Goal: Transaction & Acquisition: Purchase product/service

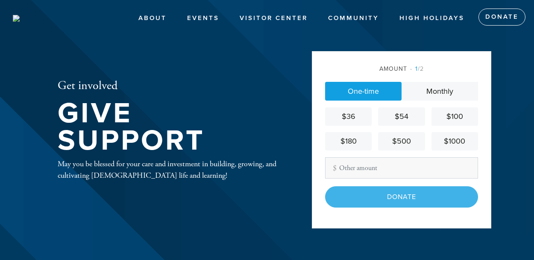
click at [447, 115] on div "$100" at bounding box center [455, 117] width 40 height 12
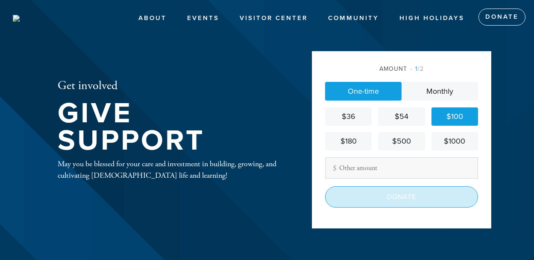
click at [401, 195] on input "Donate" at bounding box center [401, 197] width 153 height 21
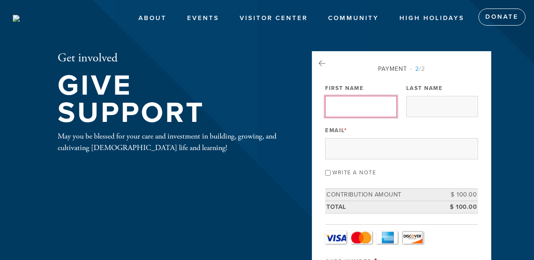
click at [336, 106] on input "First Name" at bounding box center [361, 106] width 72 height 21
type input "[PERSON_NAME]"
type input "A [PERSON_NAME]"
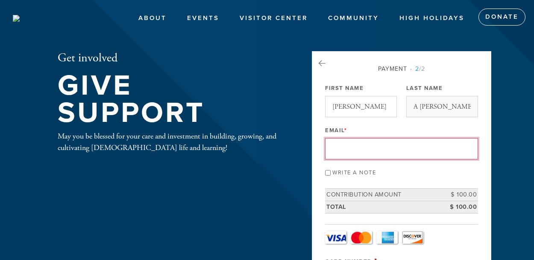
type input "[PERSON_NAME][EMAIL_ADDRESS][DOMAIN_NAME]"
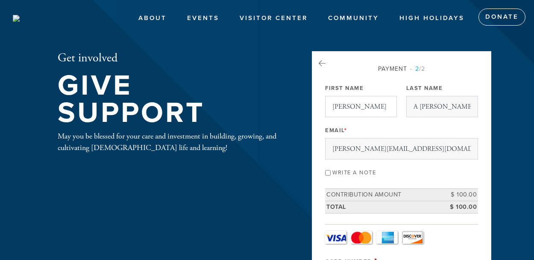
type input "25361 [PERSON_NAME]"
type input "[PERSON_NAME]"
type input "United States"
type input "CA"
type input "93908"
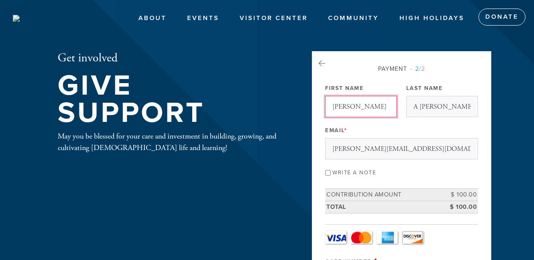
scroll to position [447, 0]
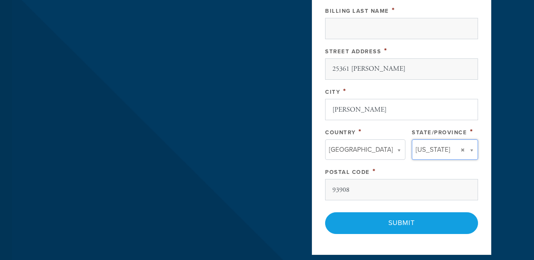
type input "CA"
type input "United States"
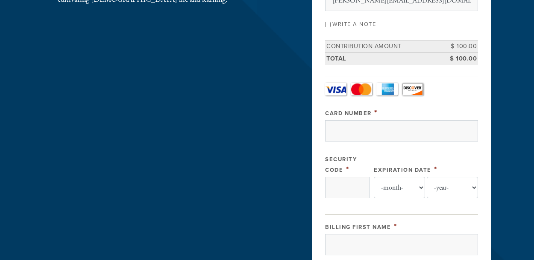
scroll to position [148, 0]
click at [336, 86] on link "Visa" at bounding box center [335, 90] width 21 height 13
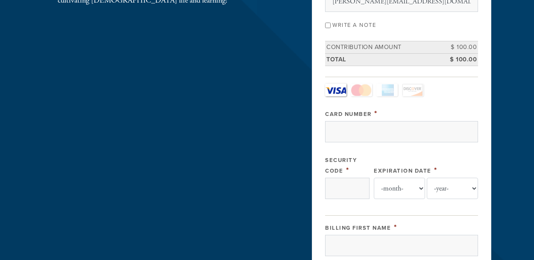
click at [326, 24] on input "Write a note" at bounding box center [328, 26] width 6 height 6
checkbox input "true"
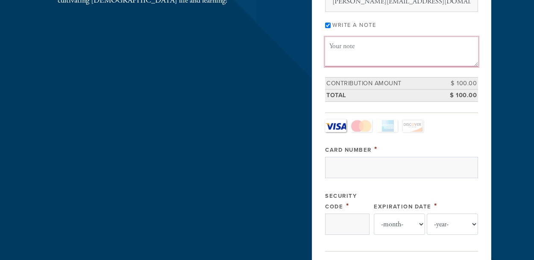
click at [333, 51] on textarea "Message or dedication" at bounding box center [401, 51] width 153 height 29
type textarea "In honor of Dr. Rona Silkiss"
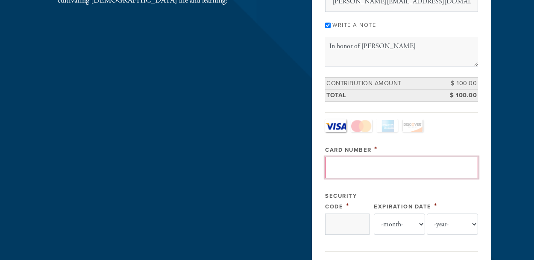
click at [343, 163] on input "Card Number" at bounding box center [401, 167] width 153 height 21
type input "4388576142345621"
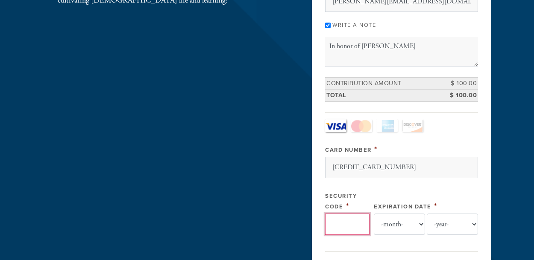
type input "532"
select select "7"
select select "2028"
type input "Susan"
type input "Schatz"
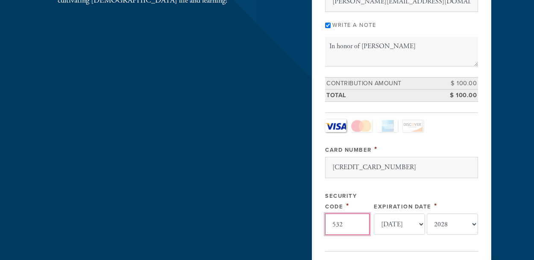
drag, startPoint x: 351, startPoint y: 222, endPoint x: 324, endPoint y: 216, distance: 28.1
click at [324, 216] on div "Payment 2 /2 Payment Processor Pay Later Authorize.net First Name Susan Last Na…" at bounding box center [401, 247] width 179 height 687
type input "405"
click at [460, 144] on div "Card Number *" at bounding box center [401, 149] width 153 height 11
click at [421, 222] on select "-month- Jan Feb Mar Apr May Jun Jul Aug Sep Oct Nov Dec" at bounding box center [399, 224] width 51 height 21
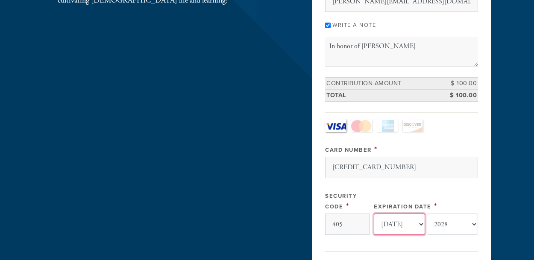
select select "9"
click at [374, 214] on select "-month- Jan Feb Mar Apr May Jun Jul Aug Sep Oct Nov Dec" at bounding box center [399, 224] width 51 height 21
click at [473, 222] on select "-year- 2025 2026 2027 2028 2029 2030 2031 2032 2033 2034 2035" at bounding box center [452, 224] width 51 height 21
select select "2030"
click at [427, 214] on select "-year- 2025 2026 2027 2028 2029 2030 2031 2032 2033 2034 2035" at bounding box center [452, 224] width 51 height 21
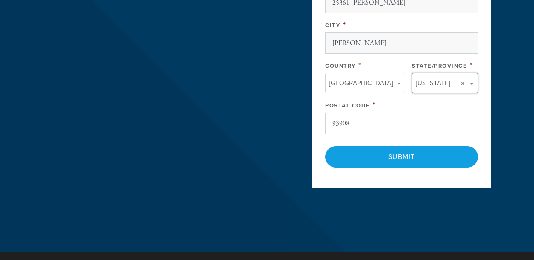
scroll to position [552, 0]
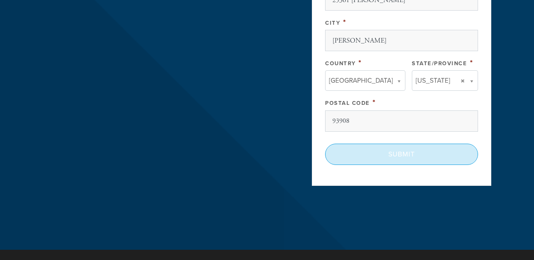
click at [401, 149] on input "Submit" at bounding box center [401, 154] width 153 height 21
